Goal: Task Accomplishment & Management: Use online tool/utility

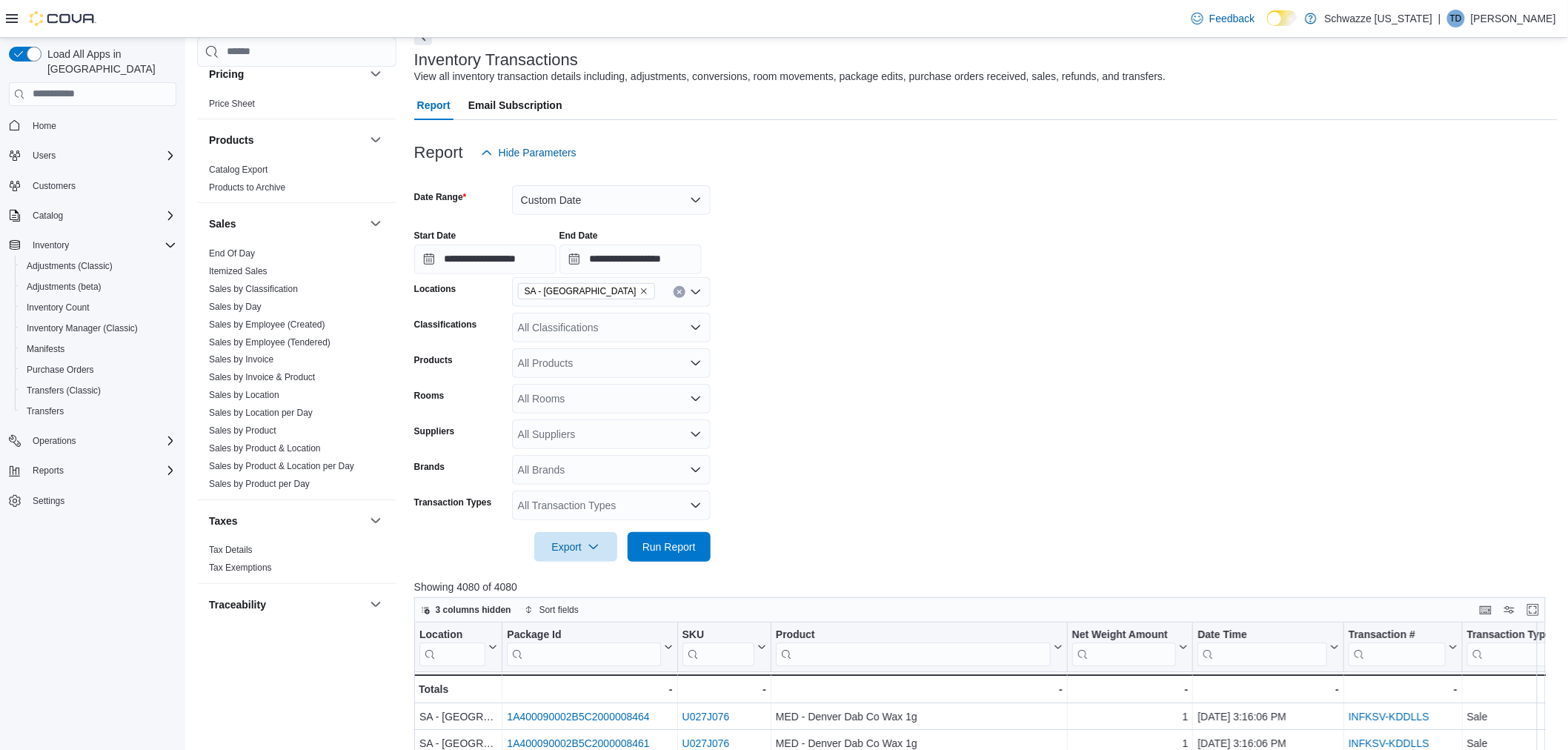
scroll to position [905, 0]
drag, startPoint x: 247, startPoint y: 350, endPoint x: 255, endPoint y: 350, distance: 8.0
click at [247, 350] on link "Sales by Invoice" at bounding box center [240, 351] width 64 height 11
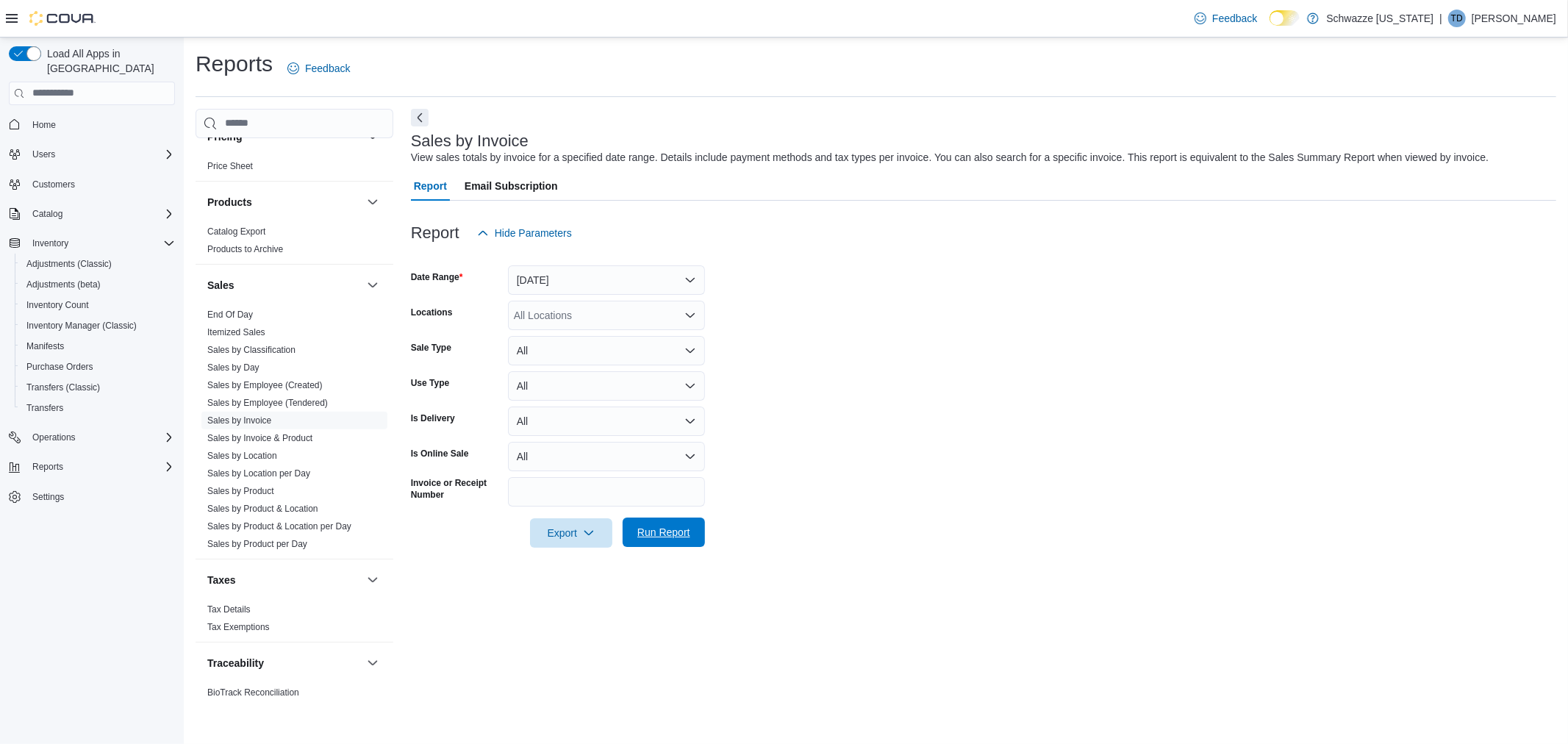
click at [692, 541] on span "Run Report" at bounding box center [663, 532] width 64 height 29
click at [572, 276] on button "Yesterday" at bounding box center [606, 280] width 197 height 29
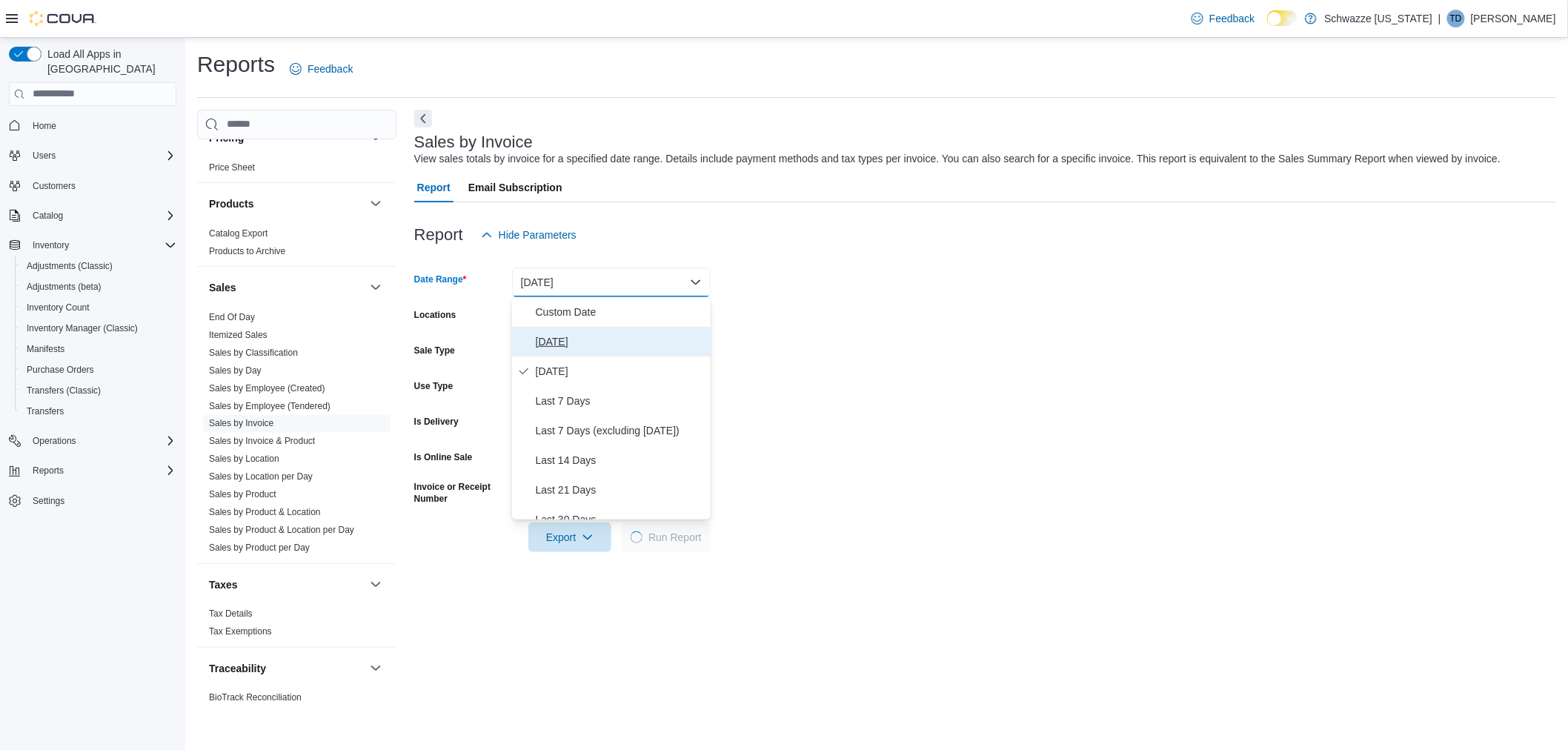
click at [560, 338] on span "[DATE]" at bounding box center [620, 341] width 169 height 18
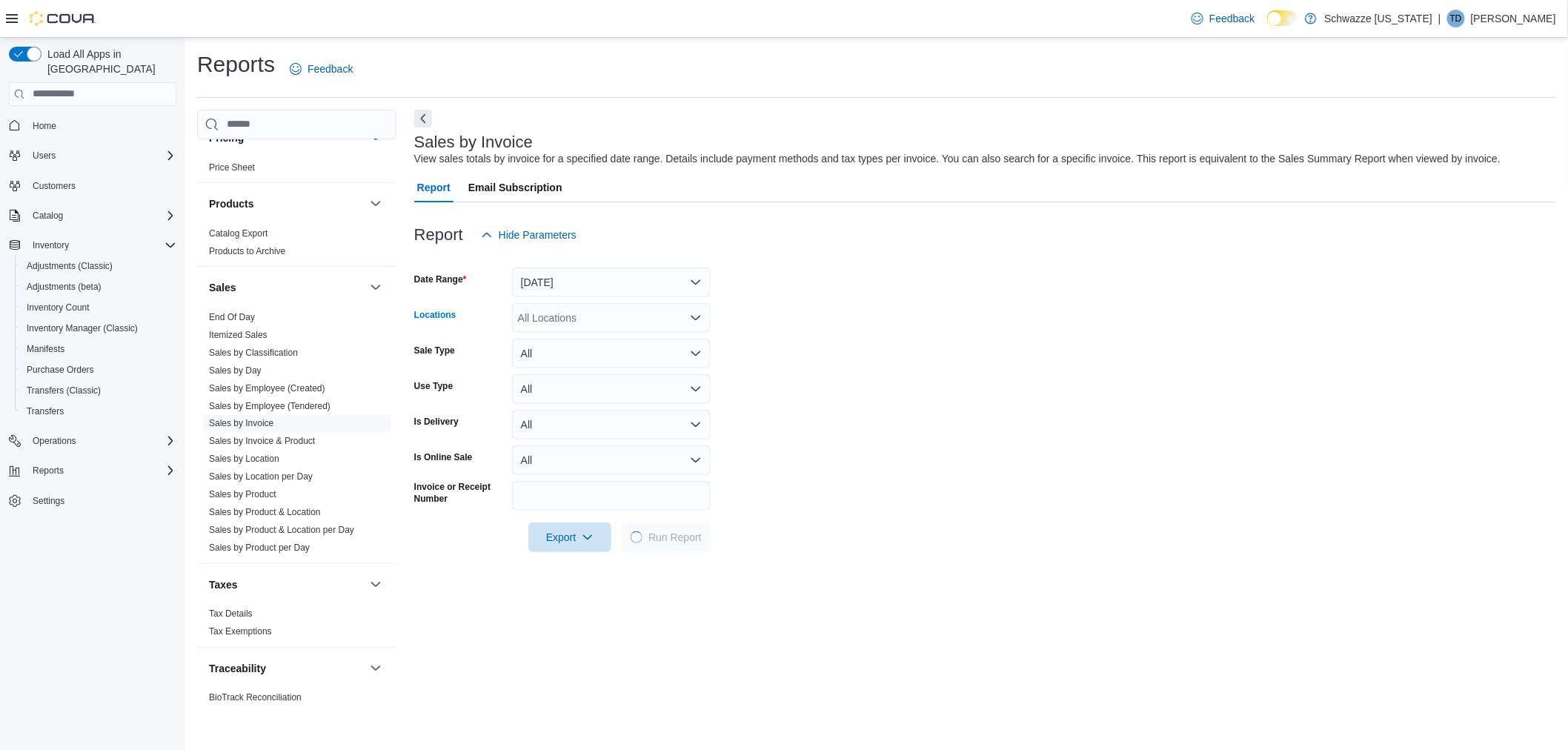
click at [561, 312] on div "All Locations" at bounding box center [611, 318] width 198 height 29
type input "**"
click at [579, 344] on span "SA - [GEOGRAPHIC_DATA]" at bounding box center [624, 342] width 130 height 15
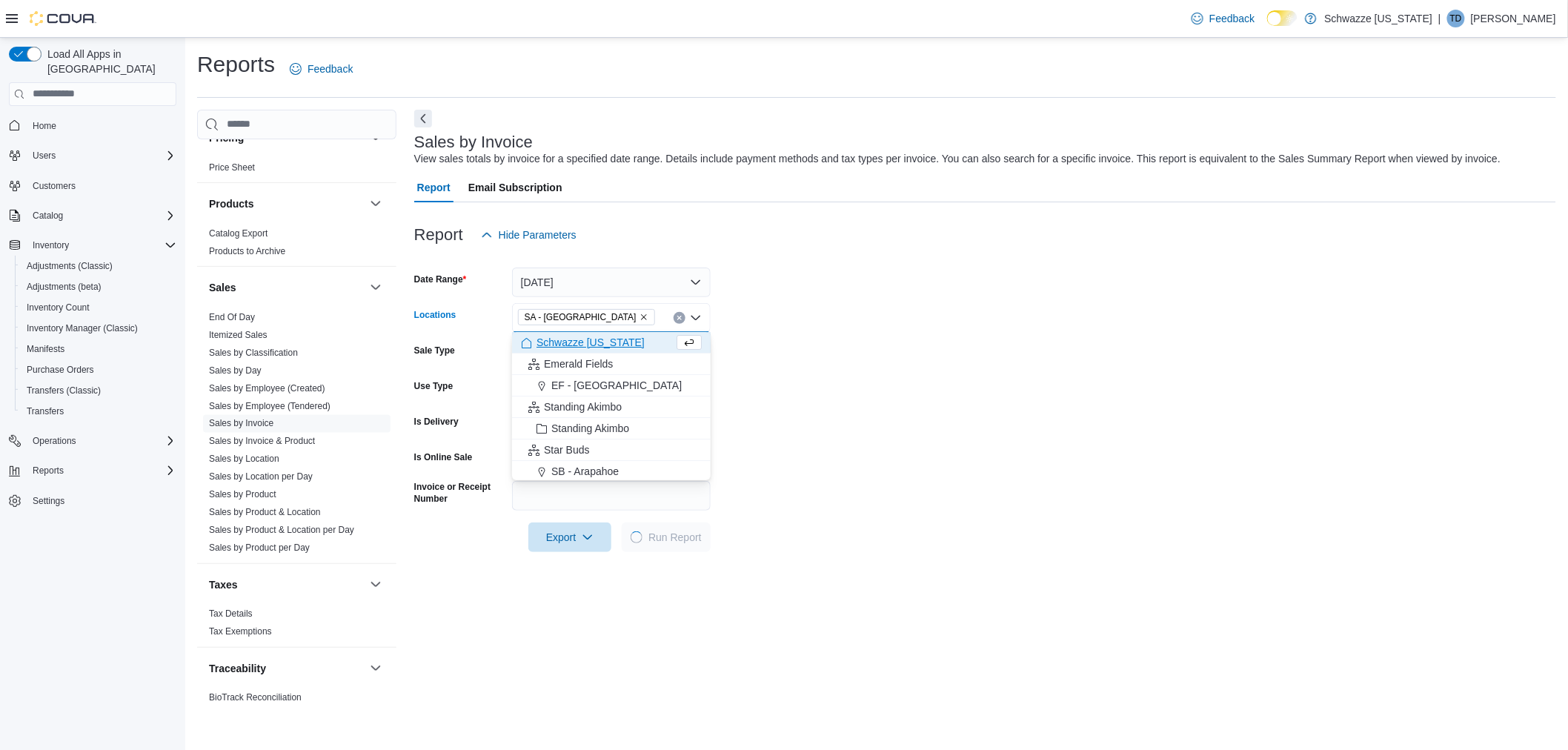
click at [975, 337] on form "Date Range Today Locations SA - Denver Combo box. Selected. SA - Denver. Press …" at bounding box center [985, 401] width 1141 height 302
